Goal: Information Seeking & Learning: Learn about a topic

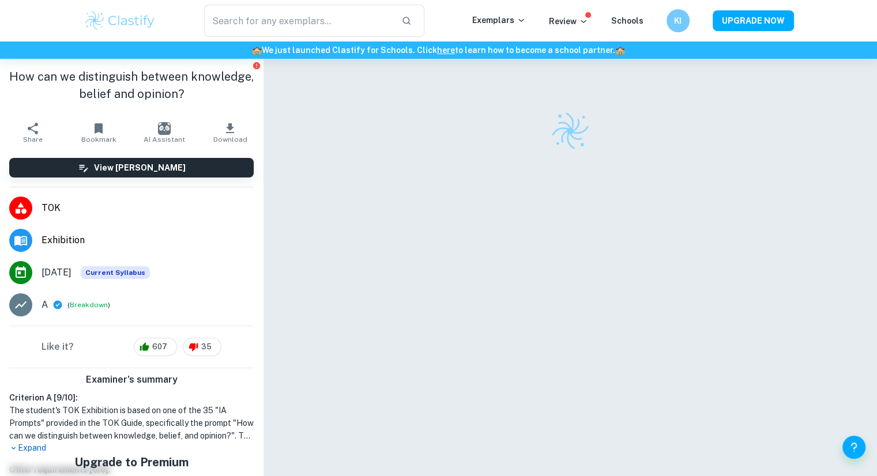
click at [124, 18] on img at bounding box center [120, 20] width 73 height 23
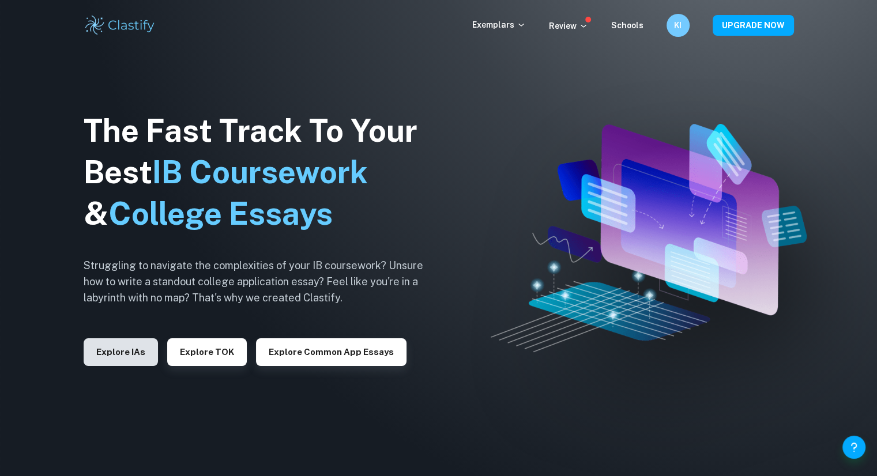
click at [122, 360] on button "Explore IAs" at bounding box center [121, 352] width 74 height 28
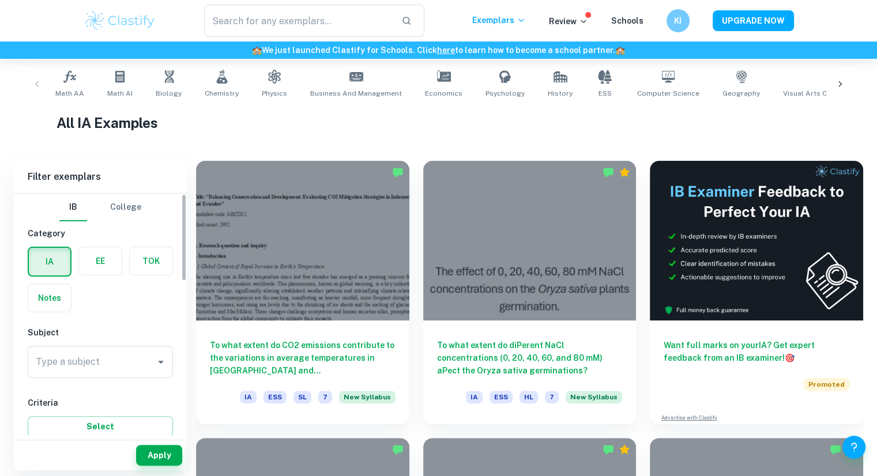
scroll to position [230, 0]
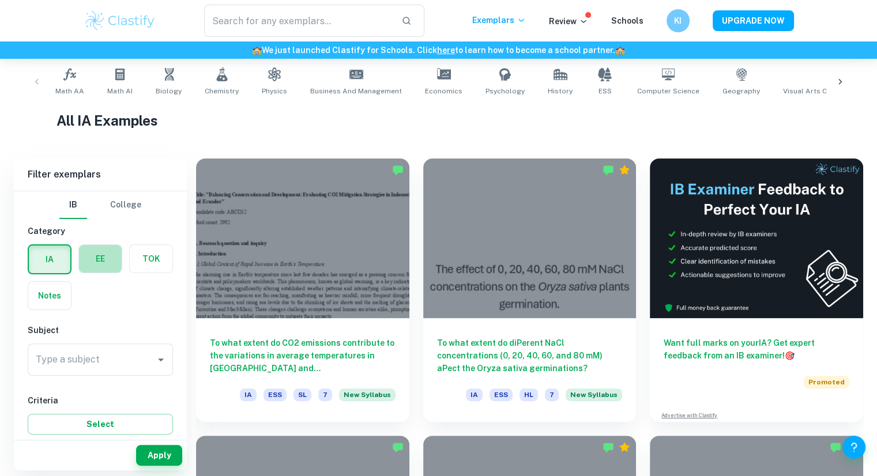
click at [104, 258] on label "button" at bounding box center [100, 259] width 43 height 28
click at [0, 0] on input "radio" at bounding box center [0, 0] width 0 height 0
click at [57, 252] on label "button" at bounding box center [49, 259] width 43 height 28
click at [0, 0] on input "radio" at bounding box center [0, 0] width 0 height 0
click at [120, 368] on input "Type a subject" at bounding box center [92, 360] width 118 height 22
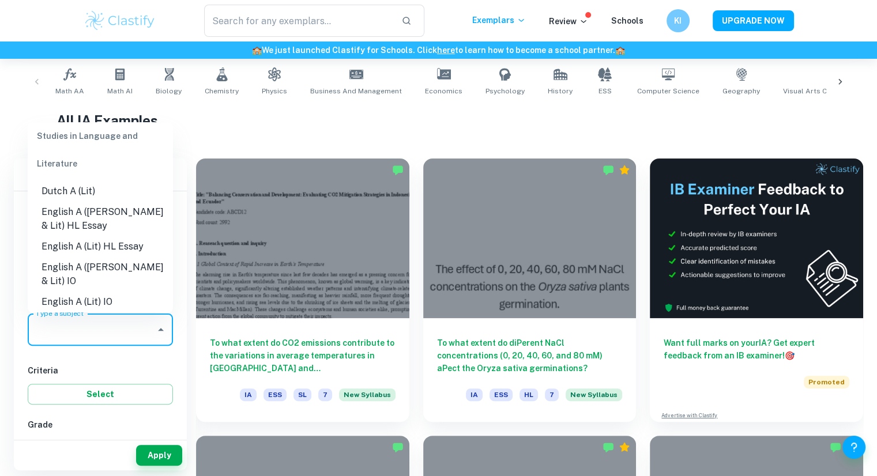
scroll to position [110, 0]
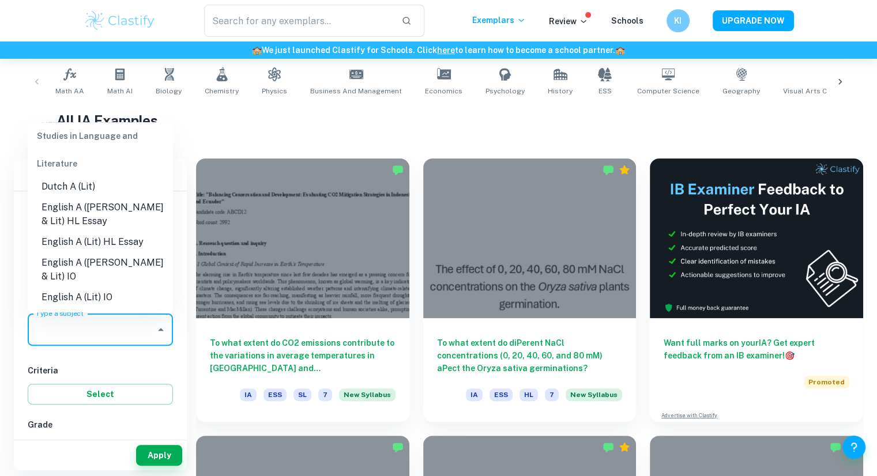
click at [93, 215] on li "English A ([PERSON_NAME] & Lit) HL Essay" at bounding box center [100, 214] width 145 height 35
type input "English A ([PERSON_NAME] & Lit) HL Essay"
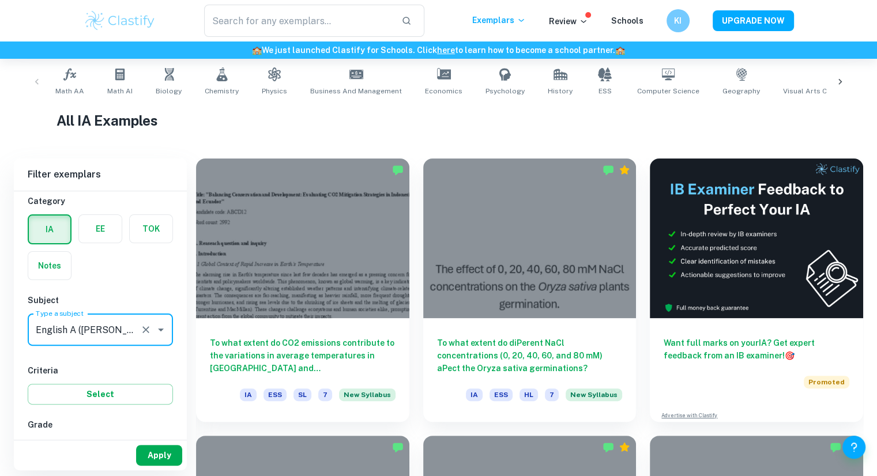
click at [149, 450] on button "Apply" at bounding box center [159, 455] width 46 height 21
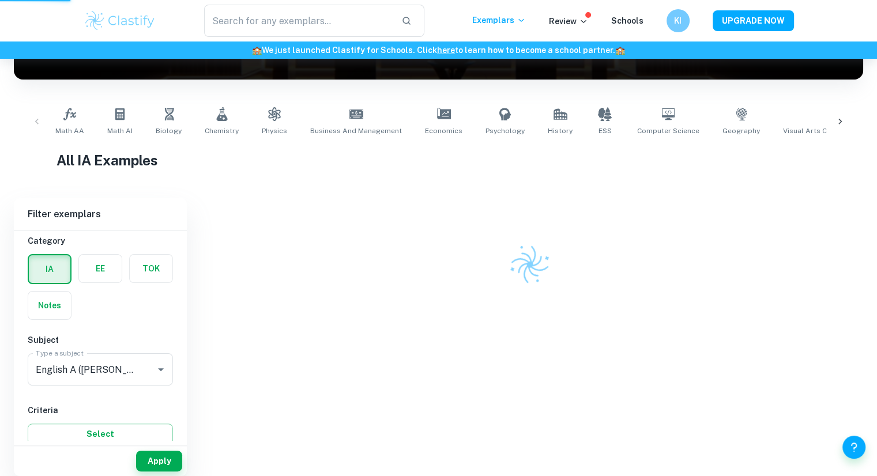
scroll to position [178, 0]
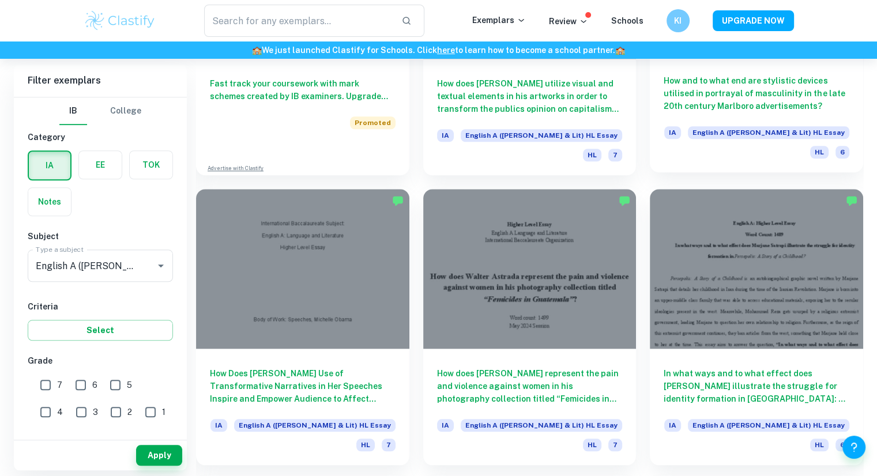
scroll to position [1070, 0]
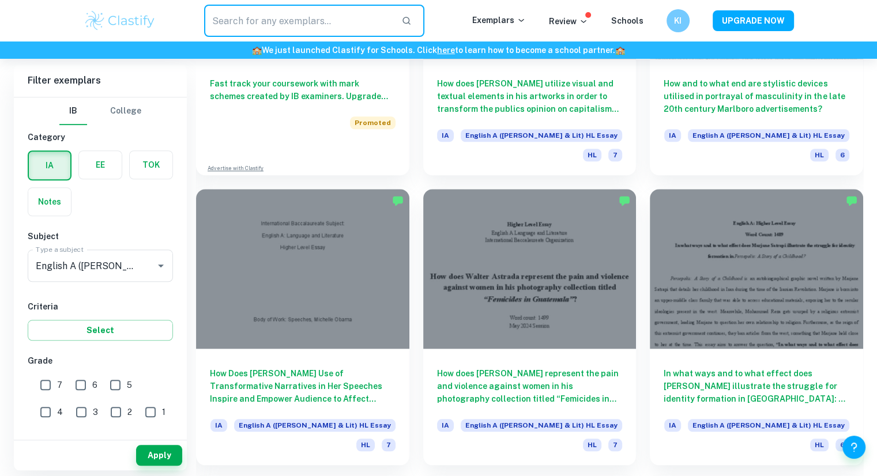
click at [333, 12] on input "text" at bounding box center [298, 21] width 188 height 32
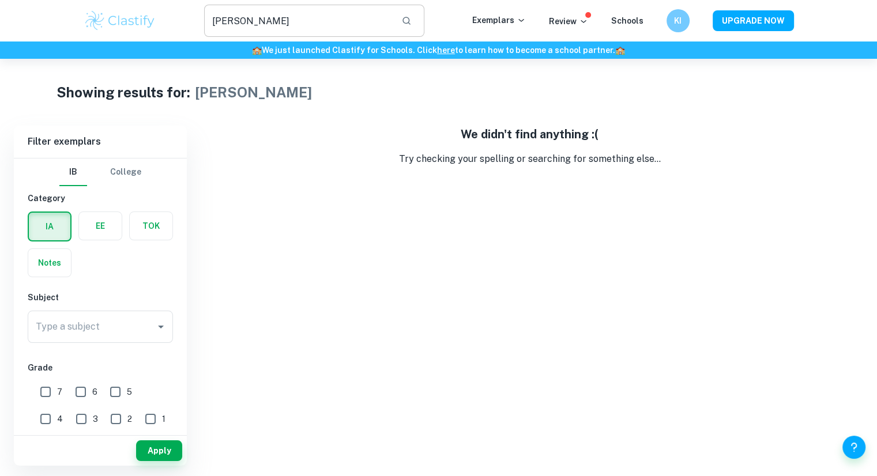
click at [333, 12] on input "[PERSON_NAME]" at bounding box center [298, 21] width 188 height 32
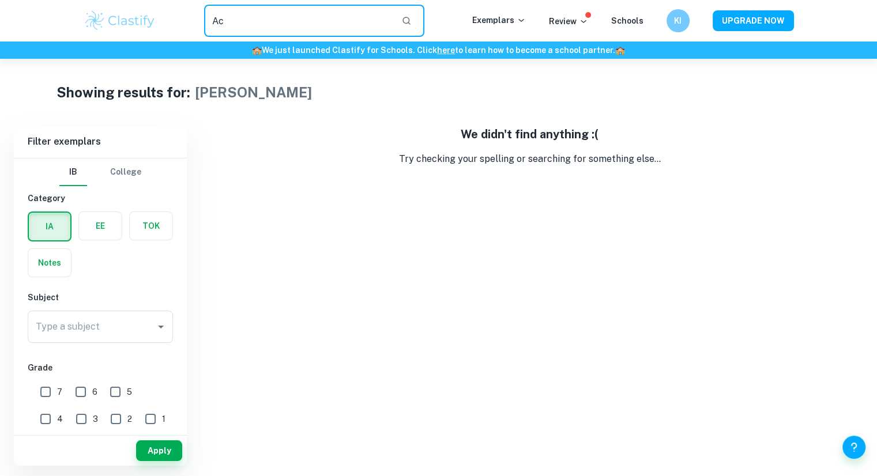
type input "A"
type input "Things fall apart"
click at [333, 12] on input "Things fall apart" at bounding box center [298, 21] width 188 height 32
type input "Gatsby"
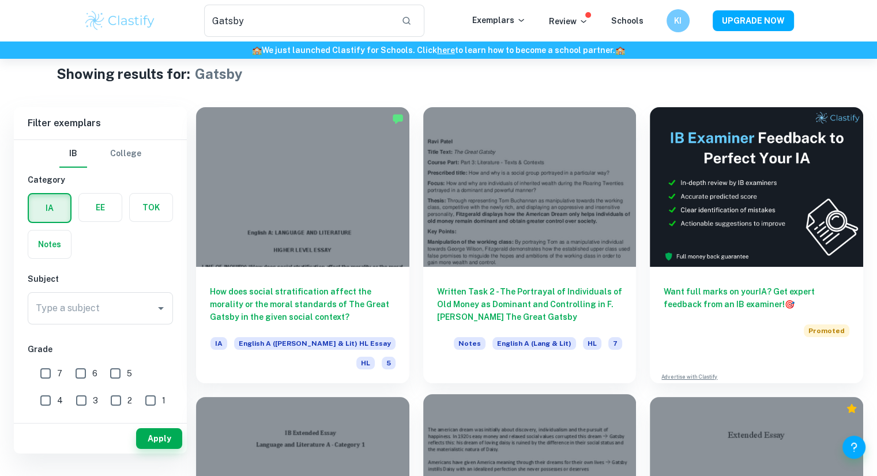
scroll to position [6, 0]
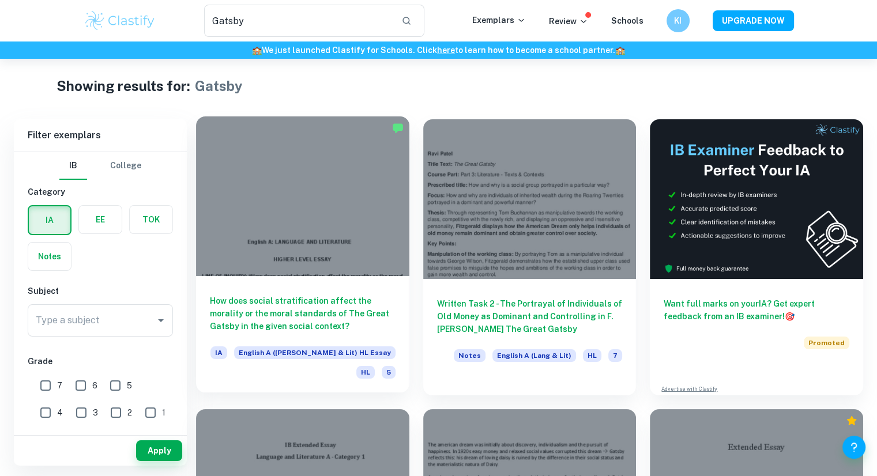
click at [349, 289] on div "How does social stratification affect the morality or the moral standards of Th…" at bounding box center [302, 334] width 213 height 116
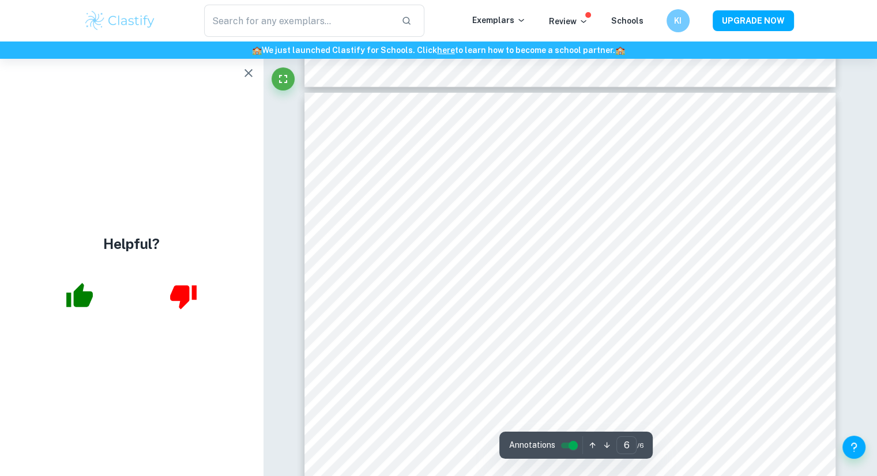
scroll to position [3612, 0]
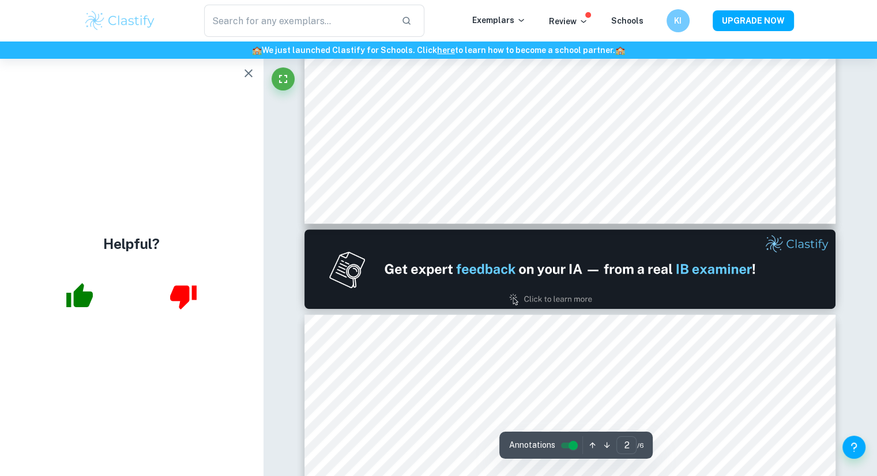
type input "1"
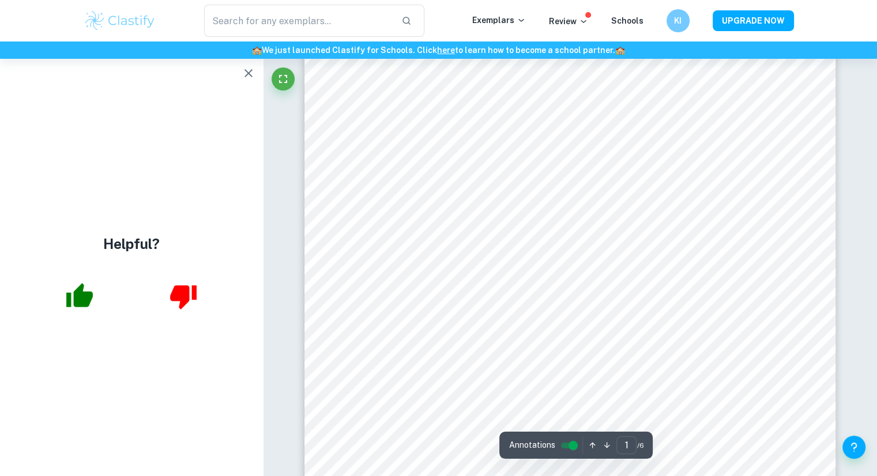
scroll to position [253, 0]
